Goal: Find specific fact: Find specific fact

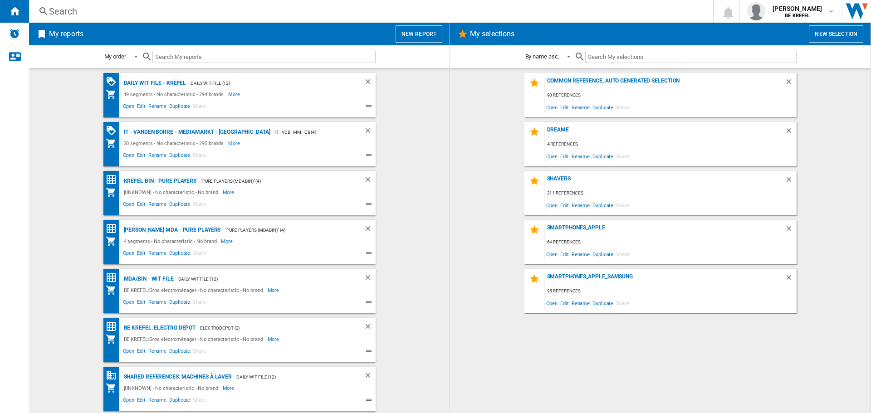
click at [123, 13] on div "Search" at bounding box center [369, 11] width 641 height 13
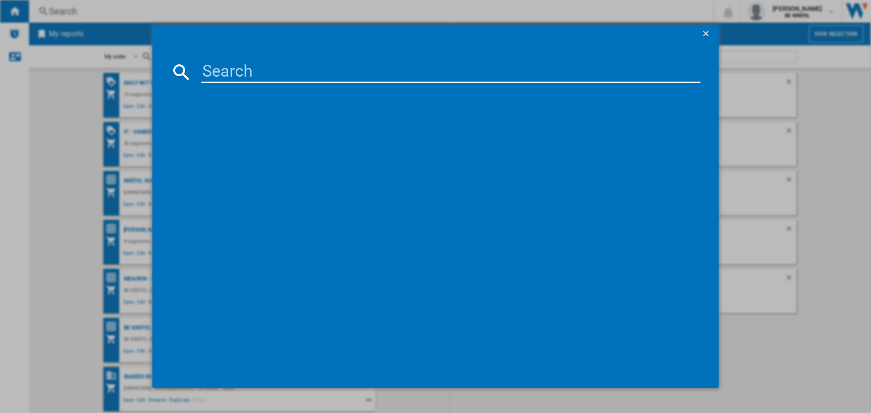
click at [251, 75] on input at bounding box center [450, 72] width 499 height 22
paste input "41010652"
type input "41010652"
